Goal: Information Seeking & Learning: Learn about a topic

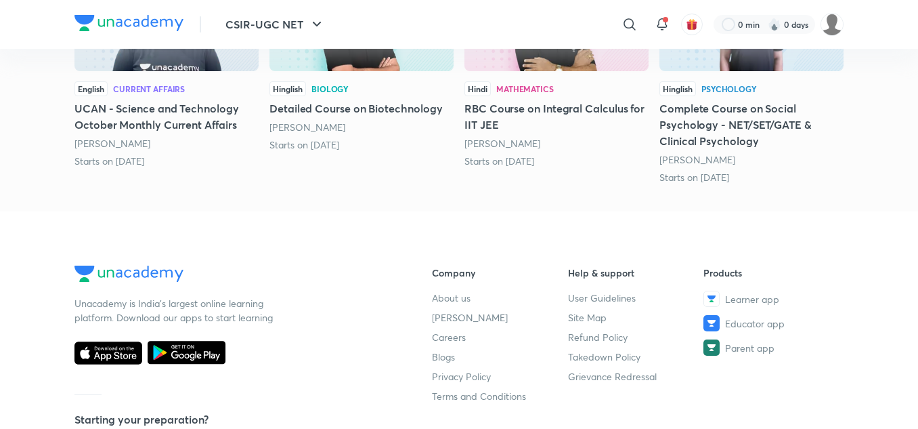
scroll to position [833, 0]
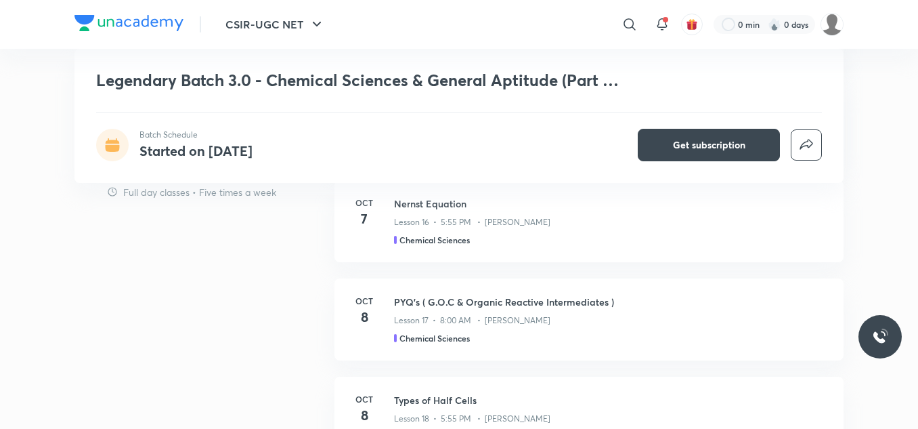
scroll to position [938, 0]
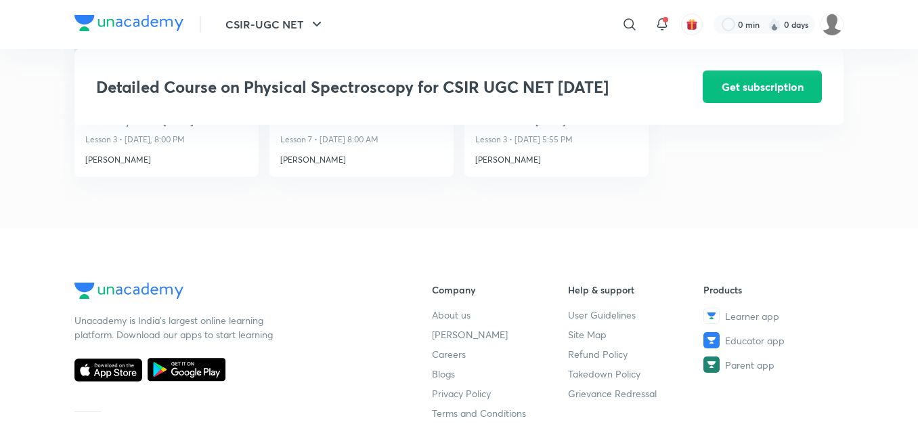
scroll to position [1521, 0]
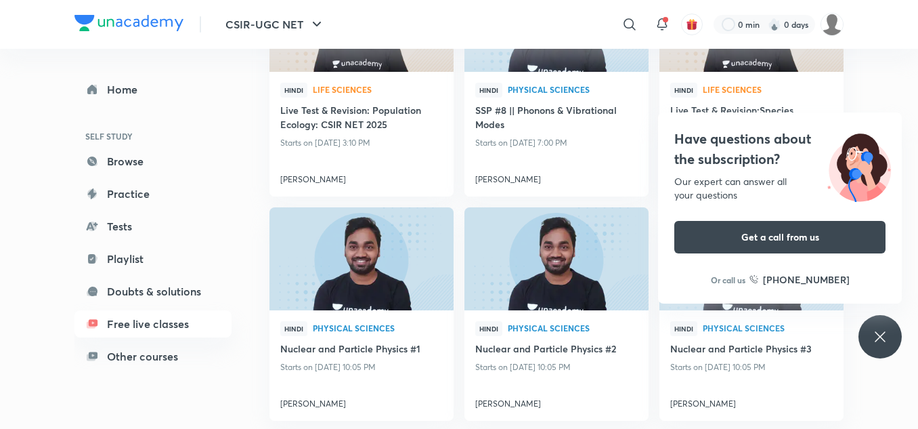
click at [877, 335] on icon at bounding box center [880, 336] width 16 height 16
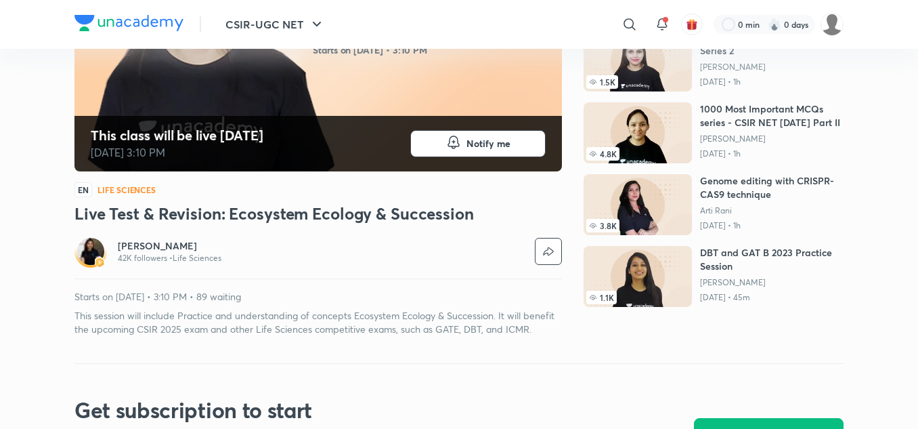
scroll to position [245, 0]
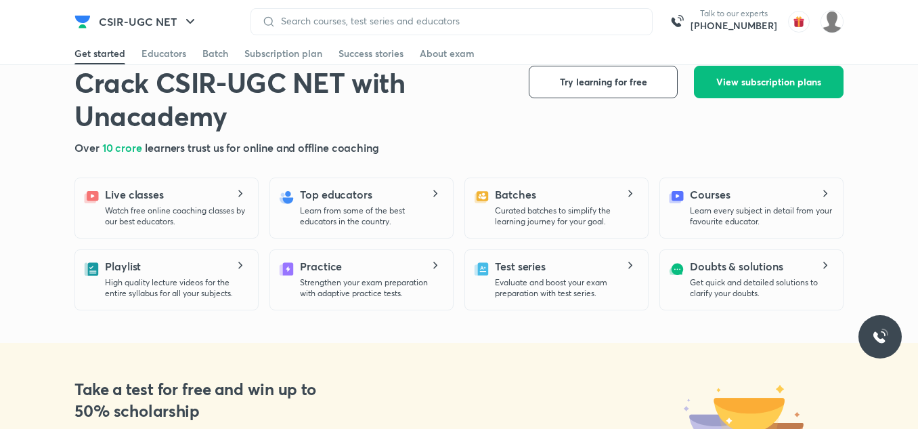
scroll to position [291, 0]
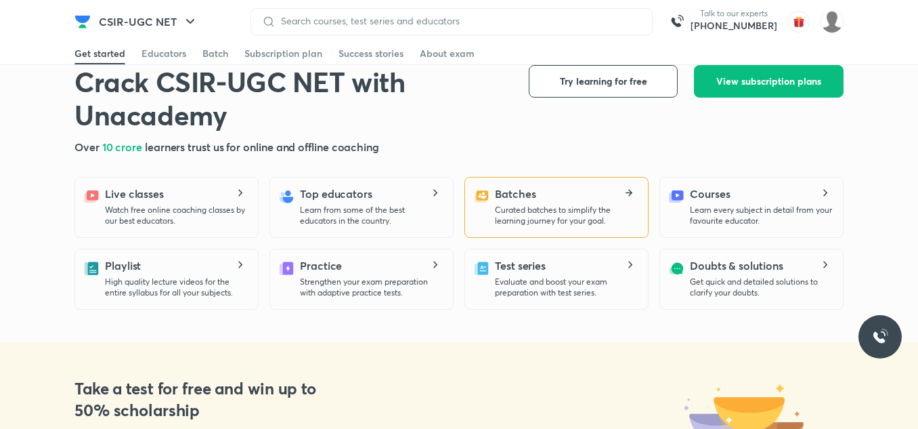
click at [517, 212] on p "Curated batches to simplify the learning journey for your goal." at bounding box center [566, 215] width 142 height 22
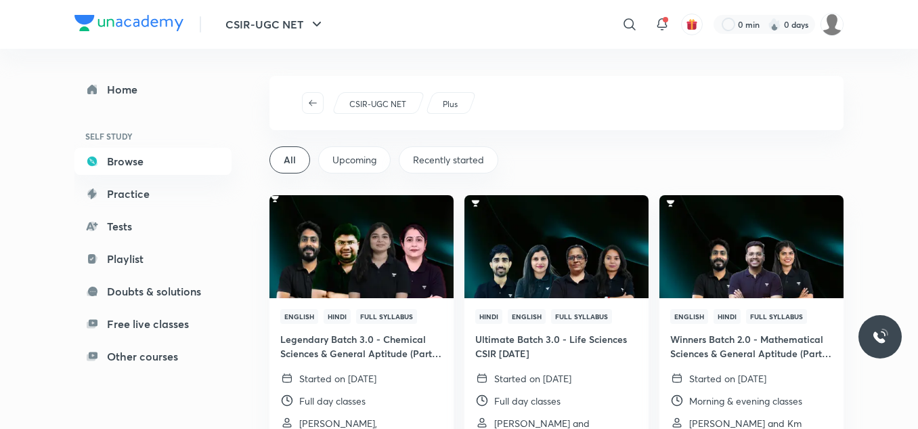
click at [439, 157] on span "Recently started" at bounding box center [448, 160] width 71 height 14
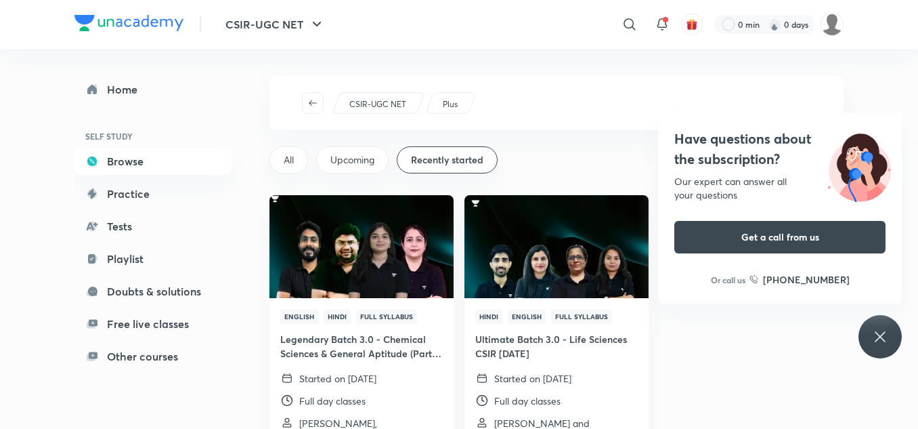
click at [877, 322] on div "Have questions about the subscription? Our expert can answer all your questions…" at bounding box center [880, 336] width 43 height 43
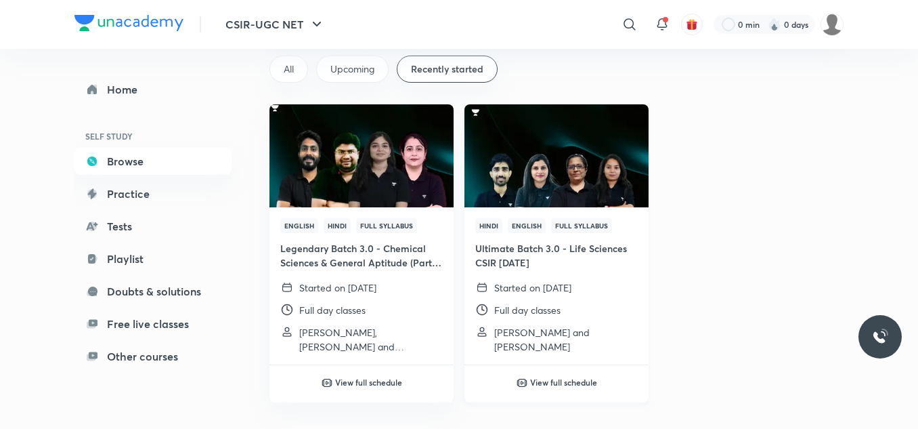
scroll to position [105, 0]
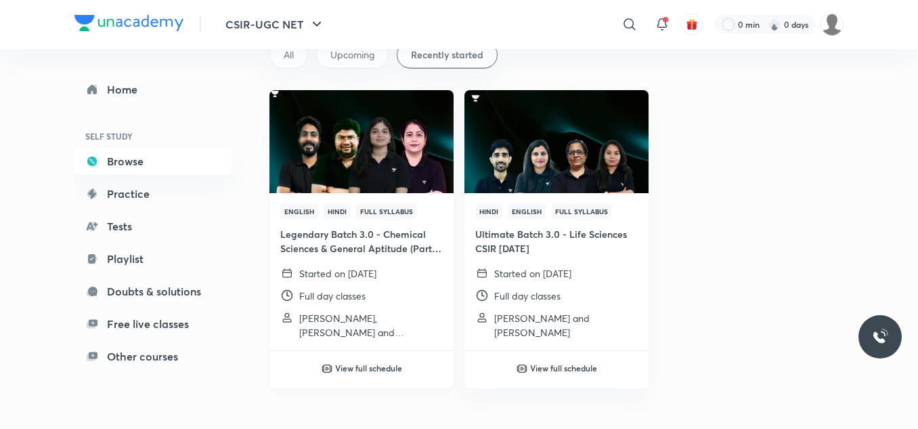
click at [366, 162] on img at bounding box center [361, 141] width 188 height 105
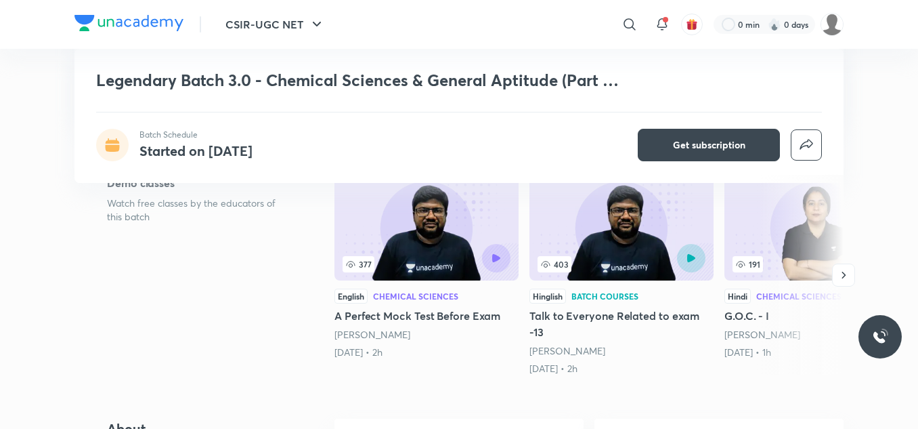
scroll to position [265, 0]
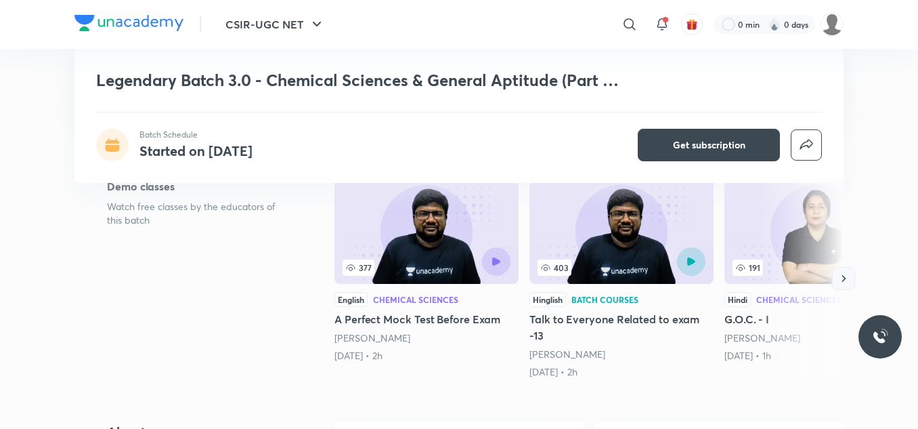
click at [843, 272] on icon "button" at bounding box center [844, 278] width 14 height 14
